Goal: Understand process/instructions: Learn how to perform a task or action

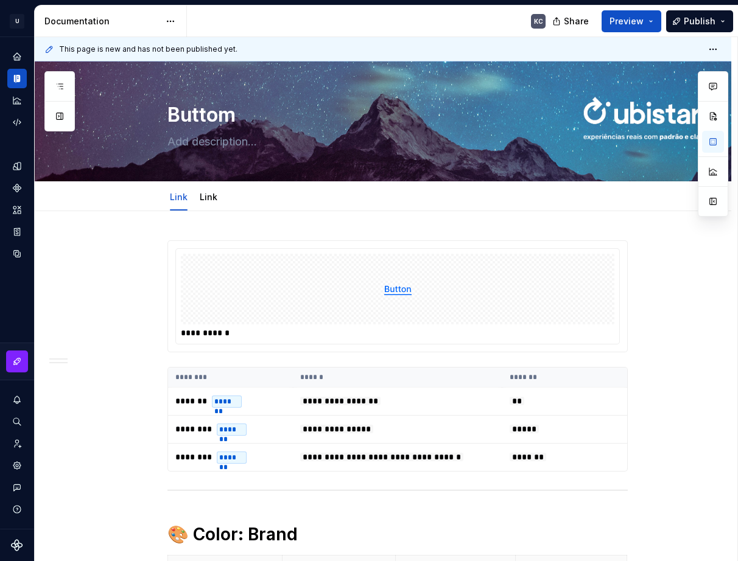
scroll to position [1280, 0]
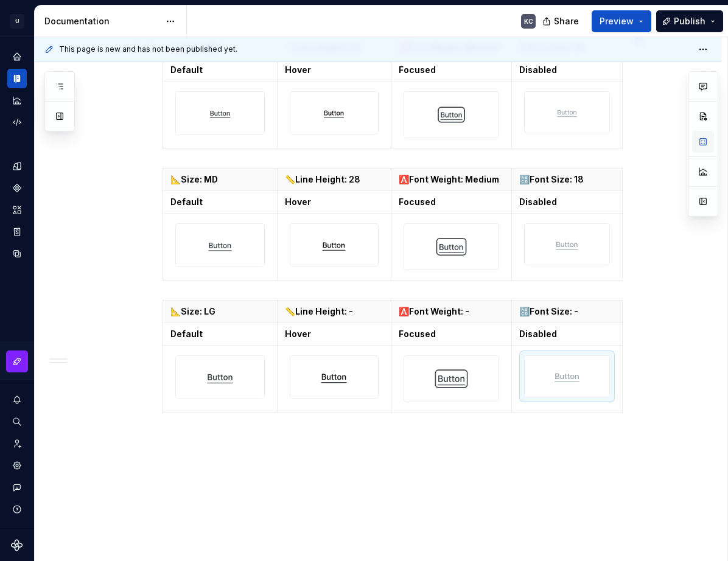
type textarea "*"
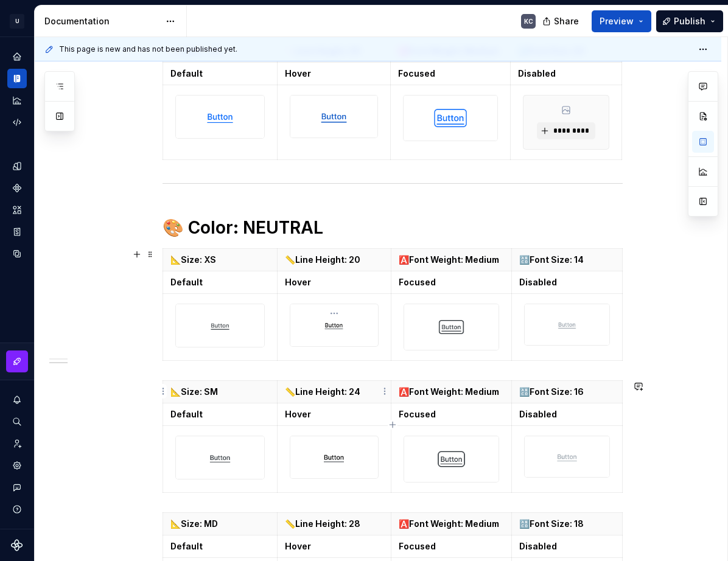
scroll to position [861, 0]
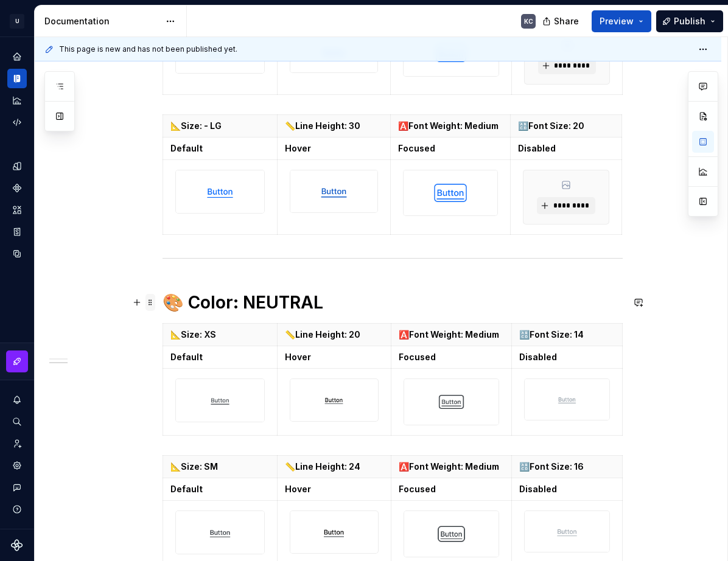
click at [149, 307] on span at bounding box center [151, 302] width 10 height 17
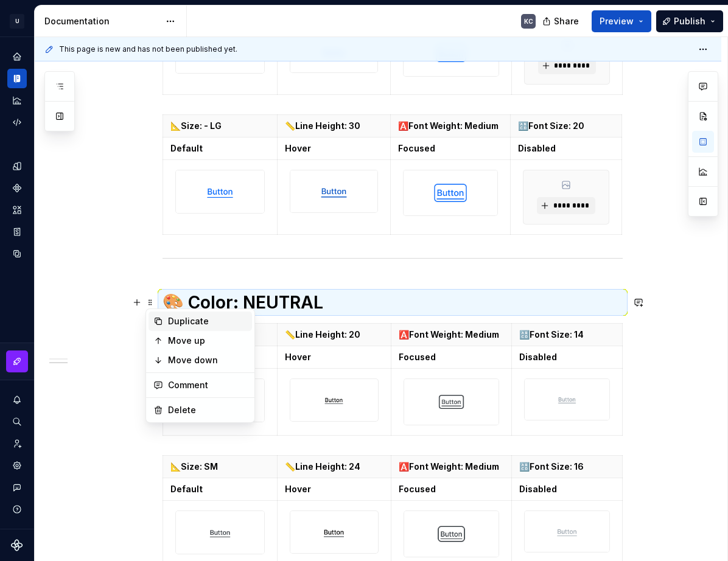
click at [169, 326] on div "Duplicate" at bounding box center [207, 321] width 79 height 12
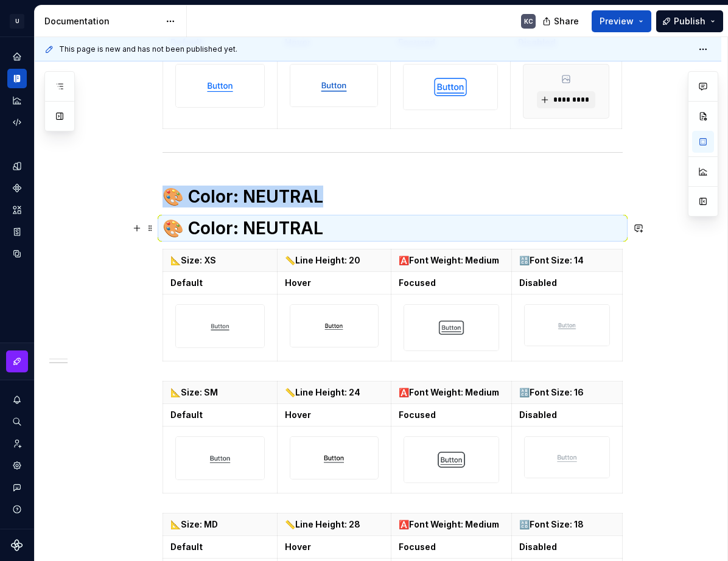
scroll to position [983, 0]
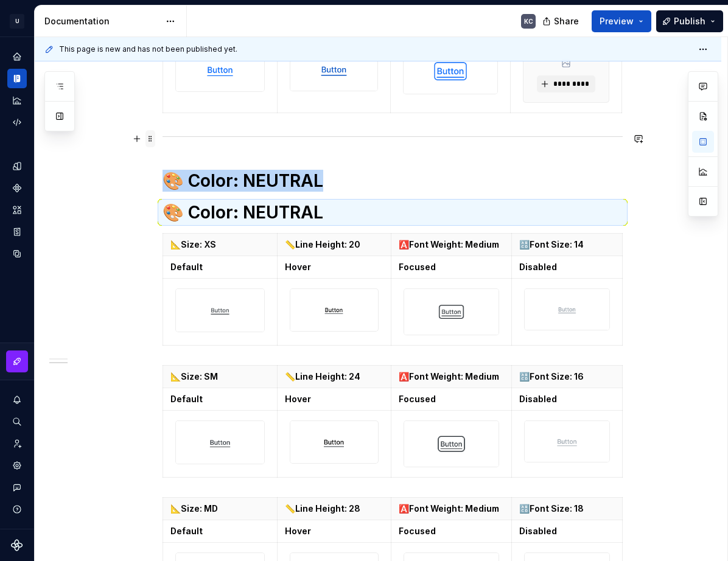
click at [149, 139] on span at bounding box center [151, 138] width 10 height 17
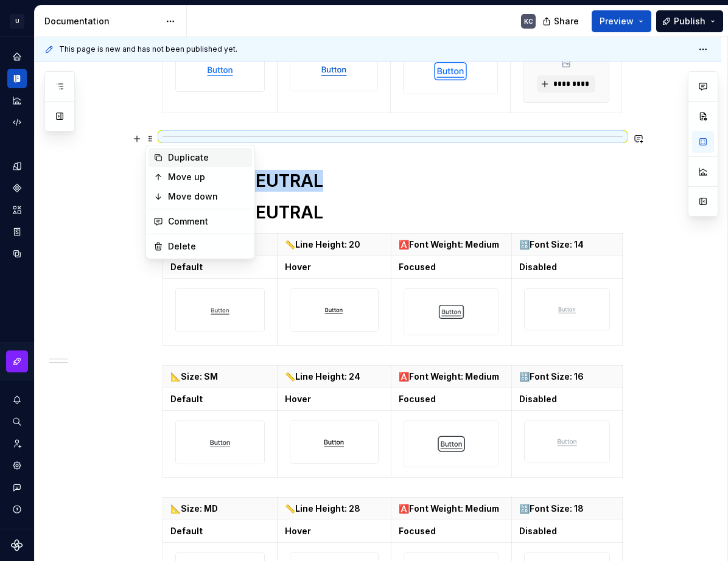
click at [174, 156] on div "Duplicate" at bounding box center [207, 158] width 79 height 12
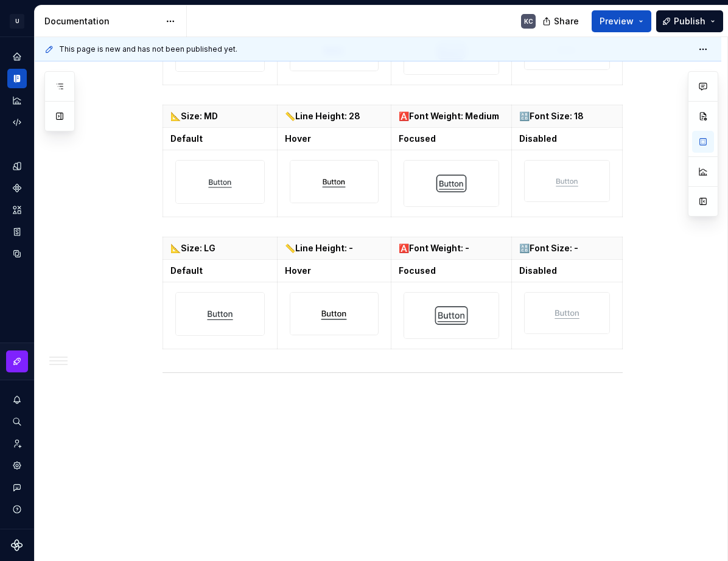
scroll to position [1384, 0]
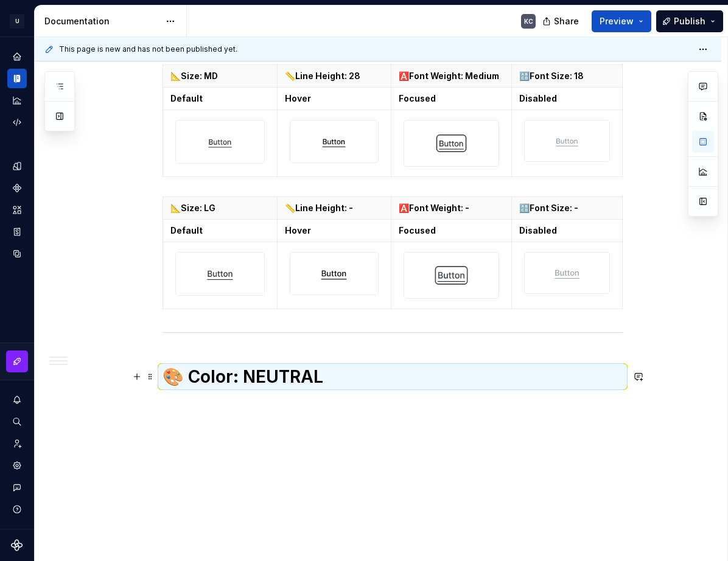
click at [196, 371] on h1 "🎨 Color: NEUTRAL" at bounding box center [393, 377] width 460 height 22
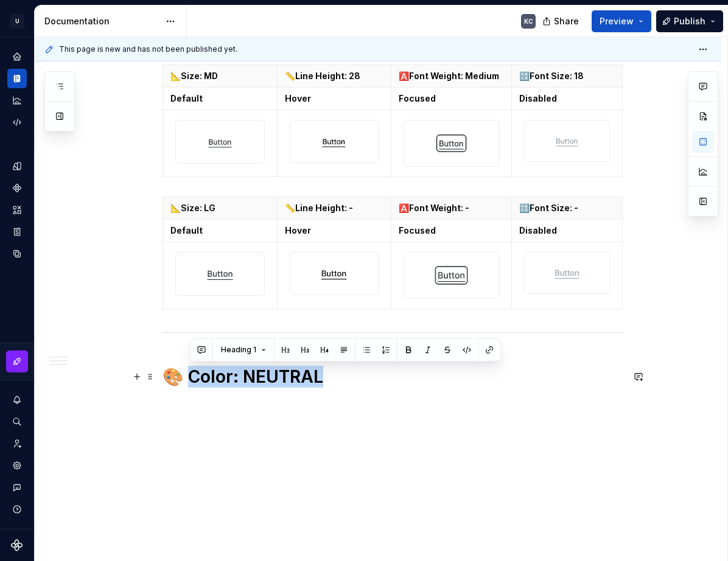
drag, startPoint x: 337, startPoint y: 382, endPoint x: 194, endPoint y: 377, distance: 143.2
click at [194, 377] on h1 "🎨 Color: NEUTRAL" at bounding box center [393, 377] width 460 height 22
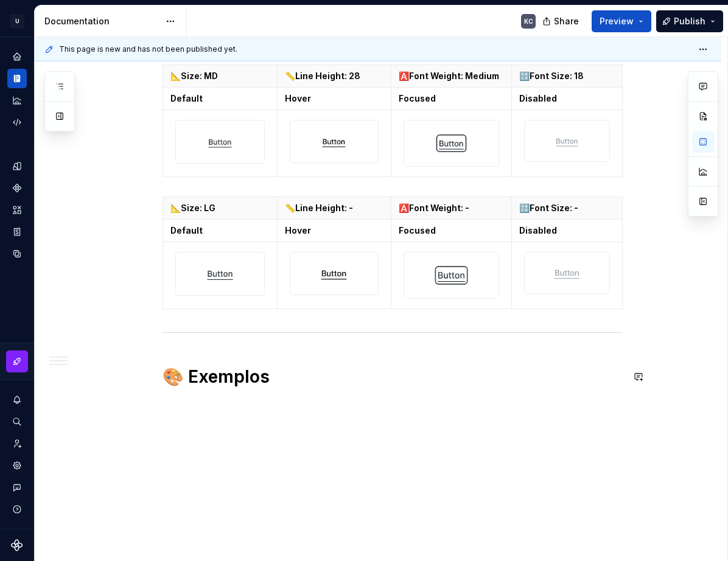
click at [194, 378] on h1 "🎨 Exemplos" at bounding box center [393, 377] width 460 height 22
click at [264, 384] on h1 "Exemplos" at bounding box center [393, 377] width 460 height 22
click at [152, 374] on span at bounding box center [151, 376] width 10 height 17
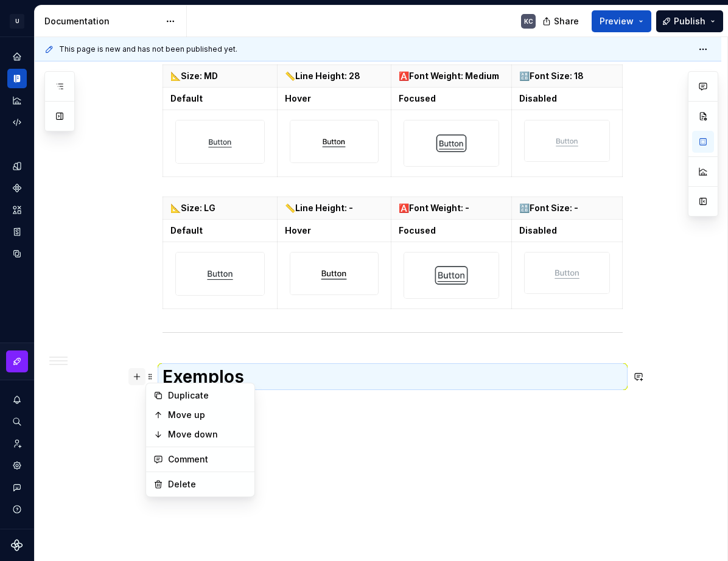
click at [133, 371] on button "button" at bounding box center [136, 376] width 17 height 17
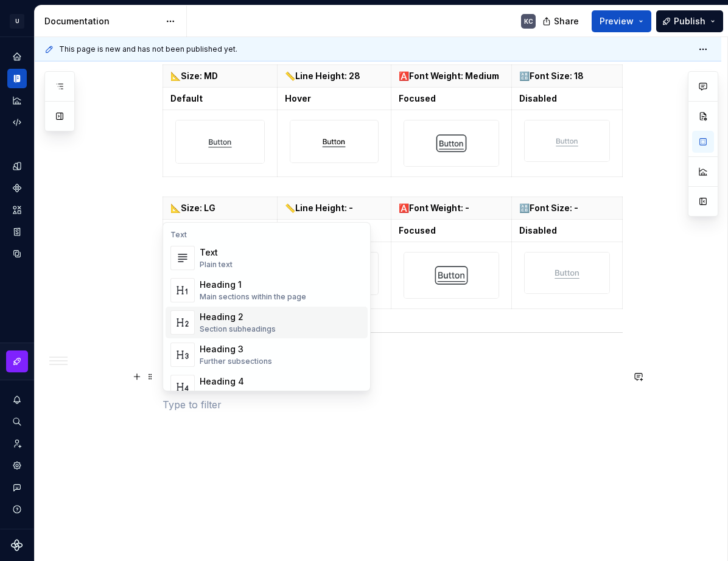
click at [240, 318] on div "Heading 2" at bounding box center [238, 317] width 76 height 12
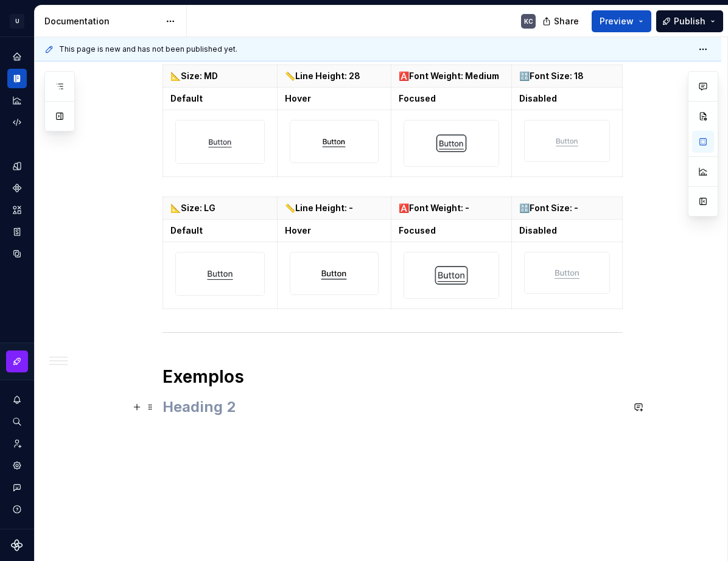
click at [190, 412] on h2 at bounding box center [393, 407] width 460 height 19
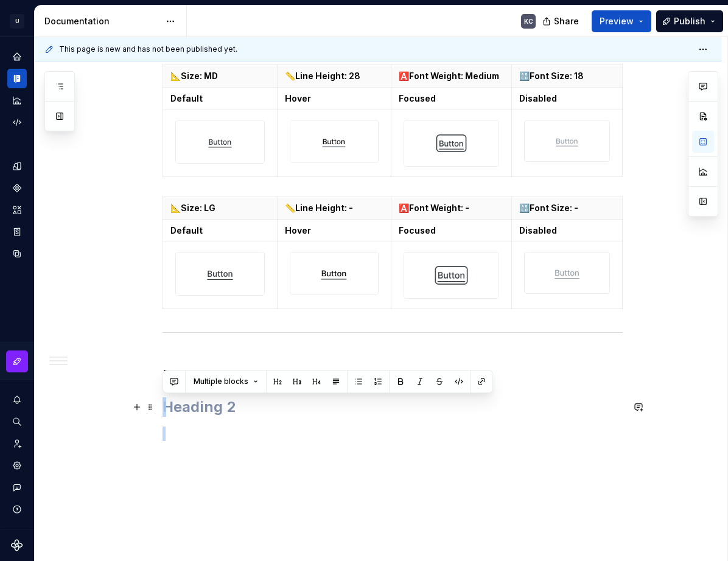
click at [190, 412] on h2 at bounding box center [393, 407] width 460 height 19
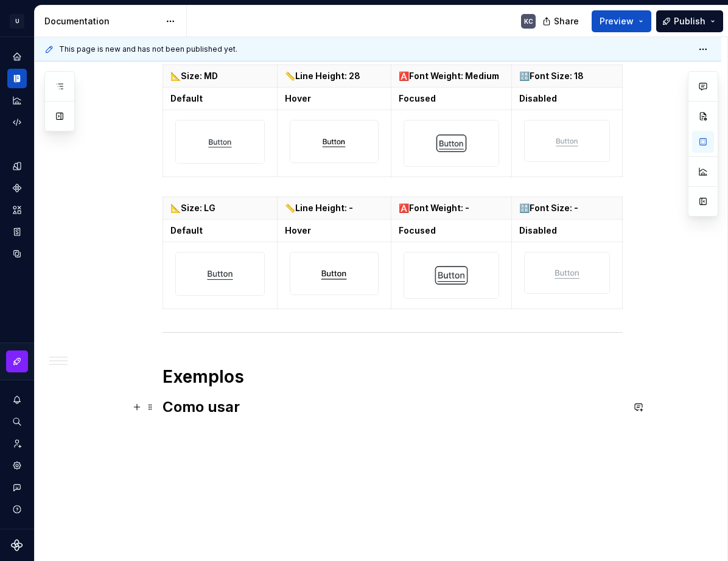
click at [165, 406] on h2 "Como usar" at bounding box center [393, 407] width 460 height 19
click at [165, 404] on h2 "Como usar" at bounding box center [393, 407] width 460 height 19
click at [164, 406] on h2 "Como usar" at bounding box center [393, 407] width 460 height 19
click at [264, 407] on h2 "🟩Como usar" at bounding box center [393, 407] width 460 height 19
click at [148, 411] on span at bounding box center [151, 407] width 10 height 17
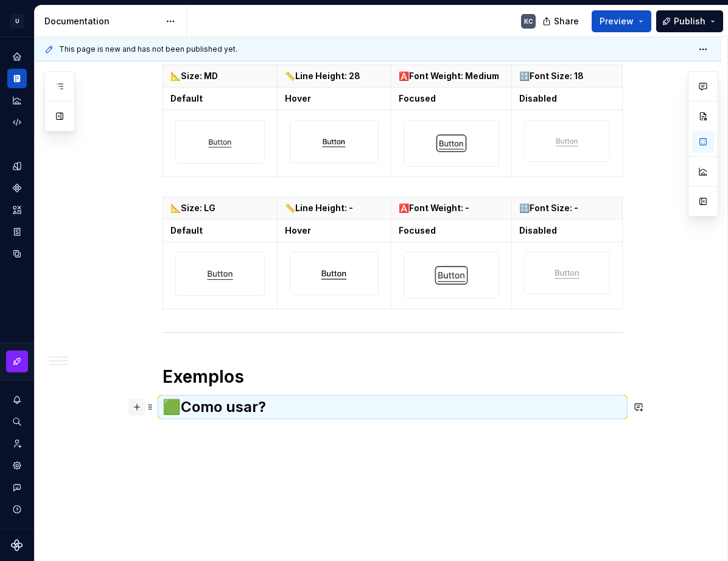
click at [137, 408] on button "button" at bounding box center [136, 407] width 17 height 17
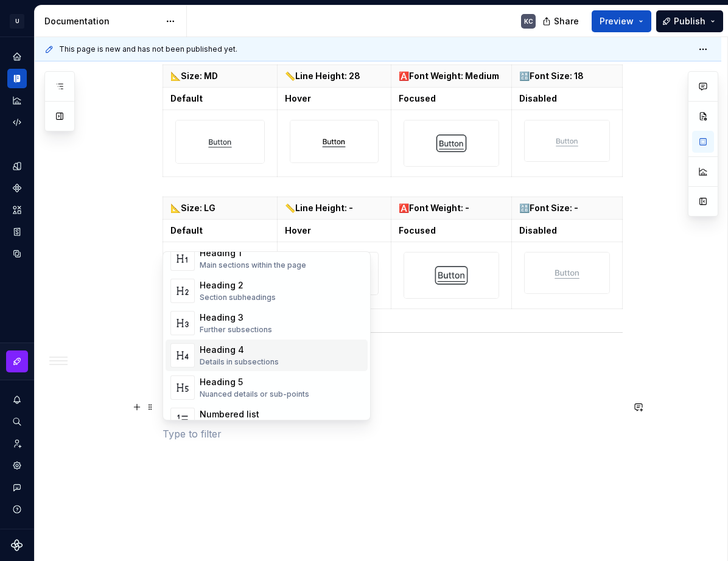
scroll to position [122, 0]
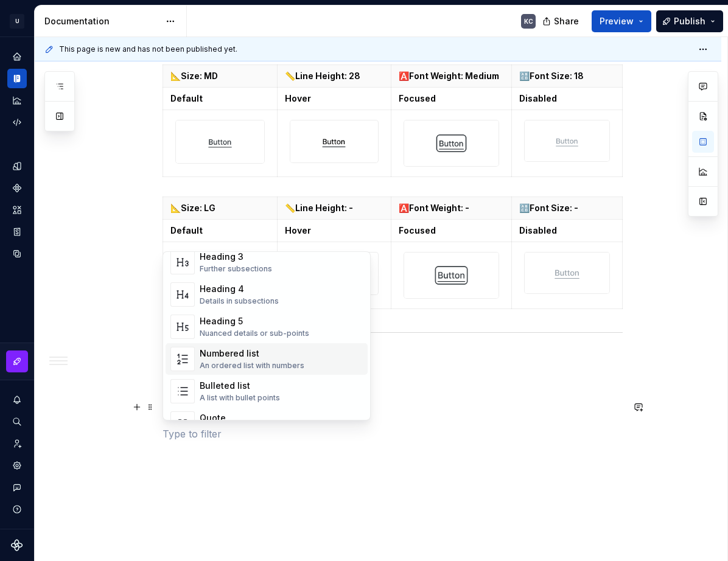
click at [242, 357] on div "Numbered list" at bounding box center [252, 354] width 105 height 12
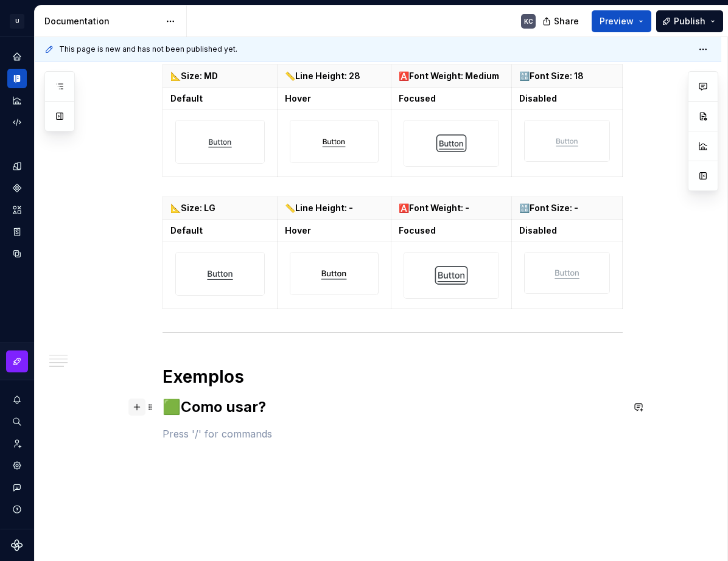
click at [141, 410] on button "button" at bounding box center [136, 407] width 17 height 17
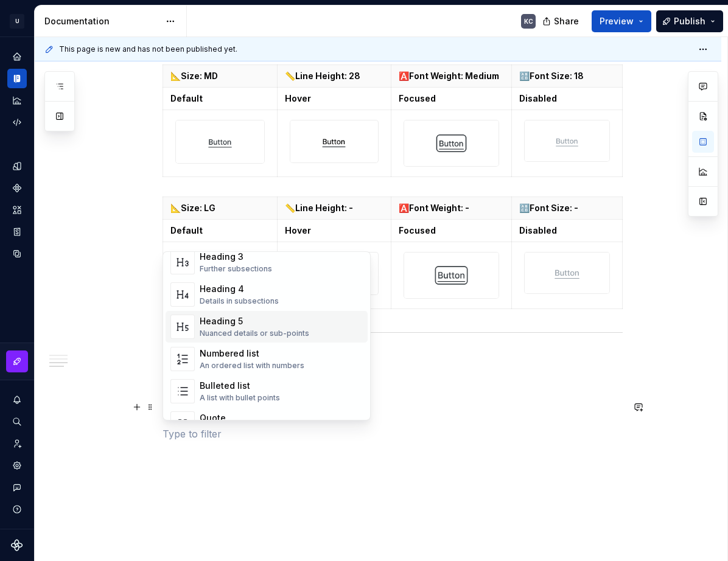
click at [215, 328] on div "Heading 5 Nuanced details or sub-points" at bounding box center [255, 326] width 110 height 23
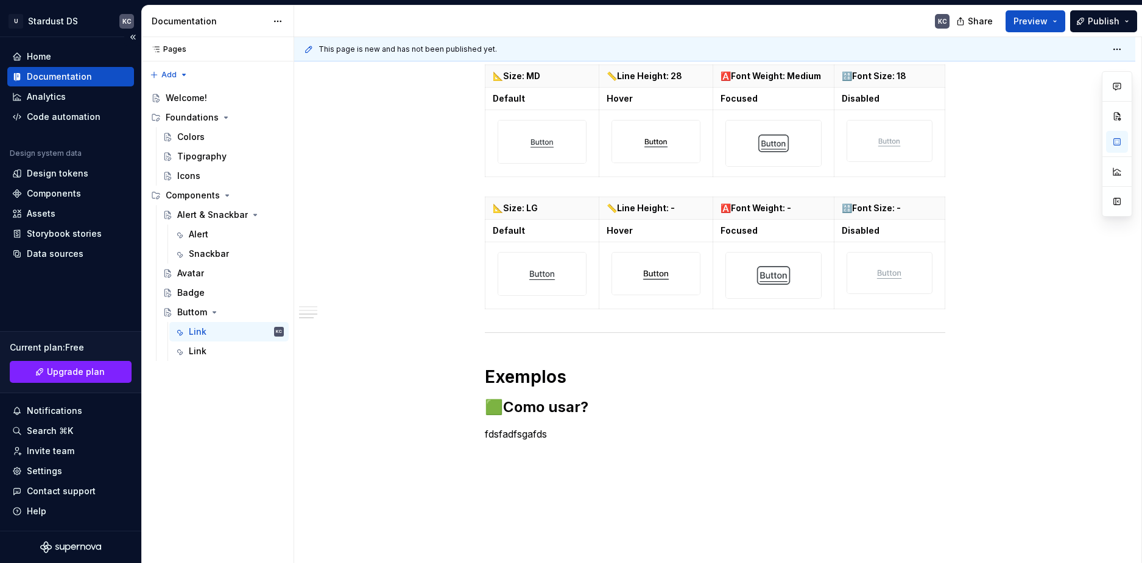
type textarea "*"
